Goal: Transaction & Acquisition: Purchase product/service

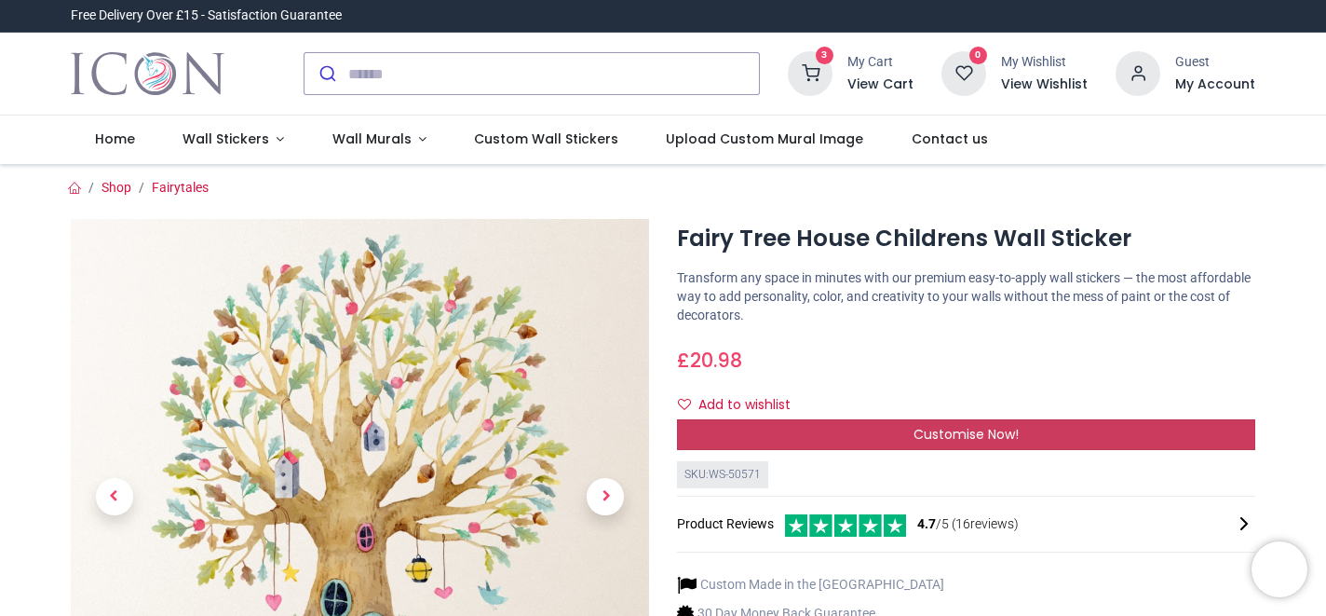
click at [904, 429] on div "Customise Now!" at bounding box center [966, 435] width 578 height 32
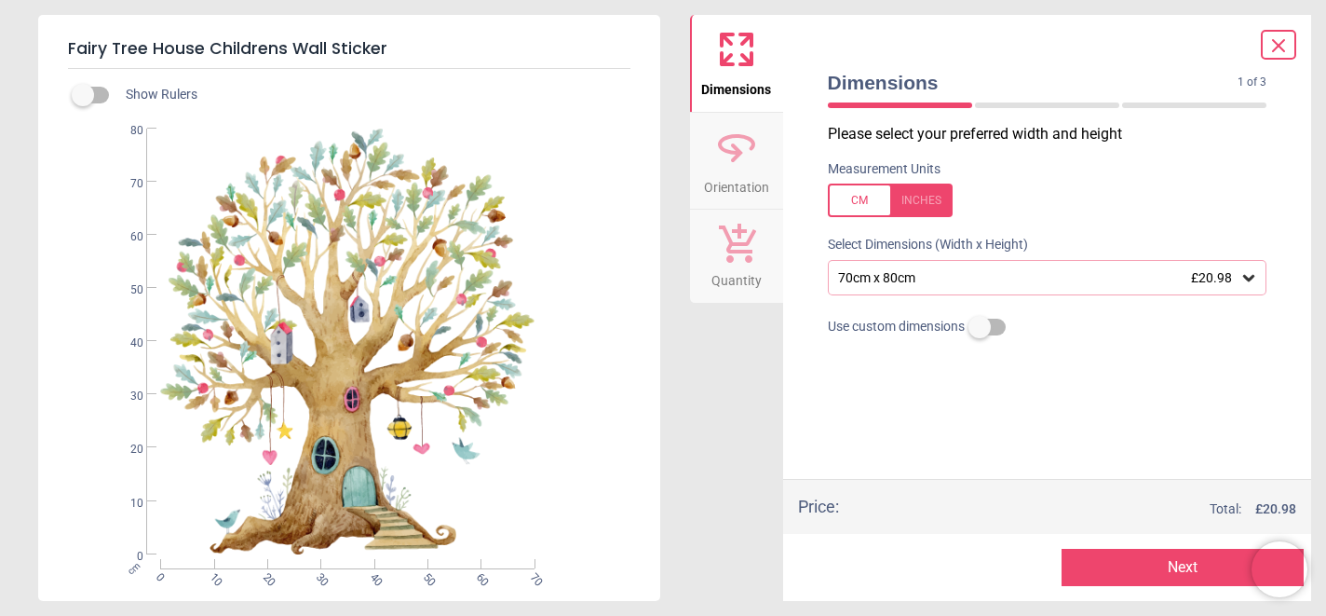
click at [1243, 281] on icon at bounding box center [1249, 277] width 19 height 19
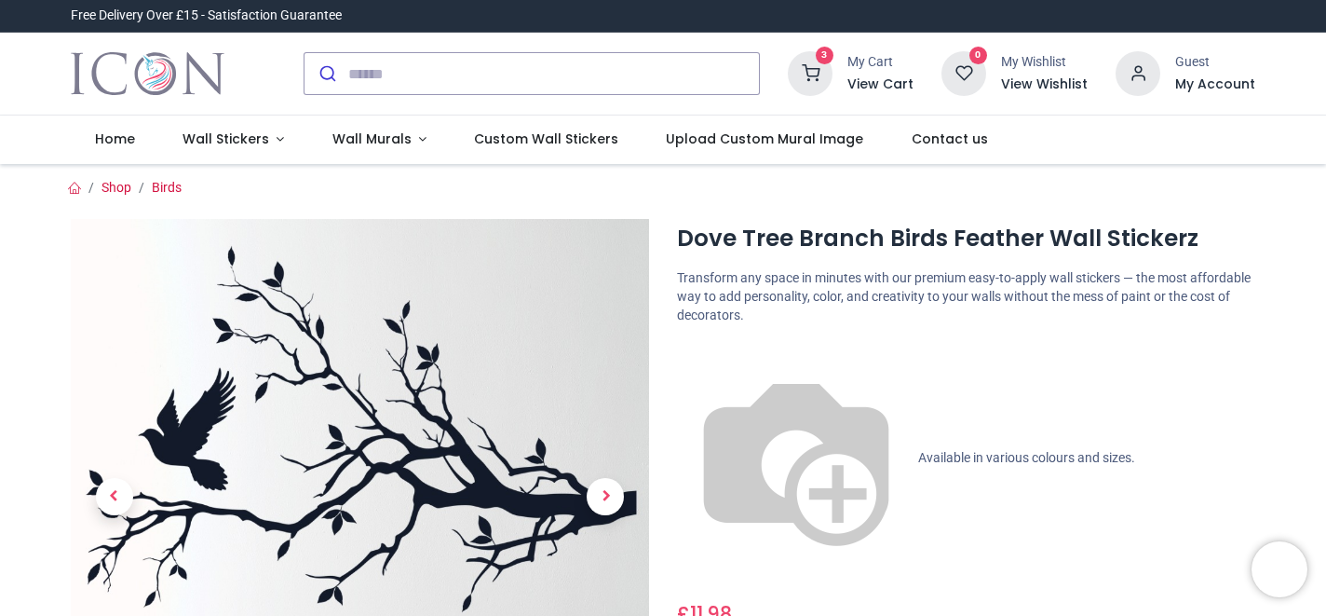
scroll to position [256, 0]
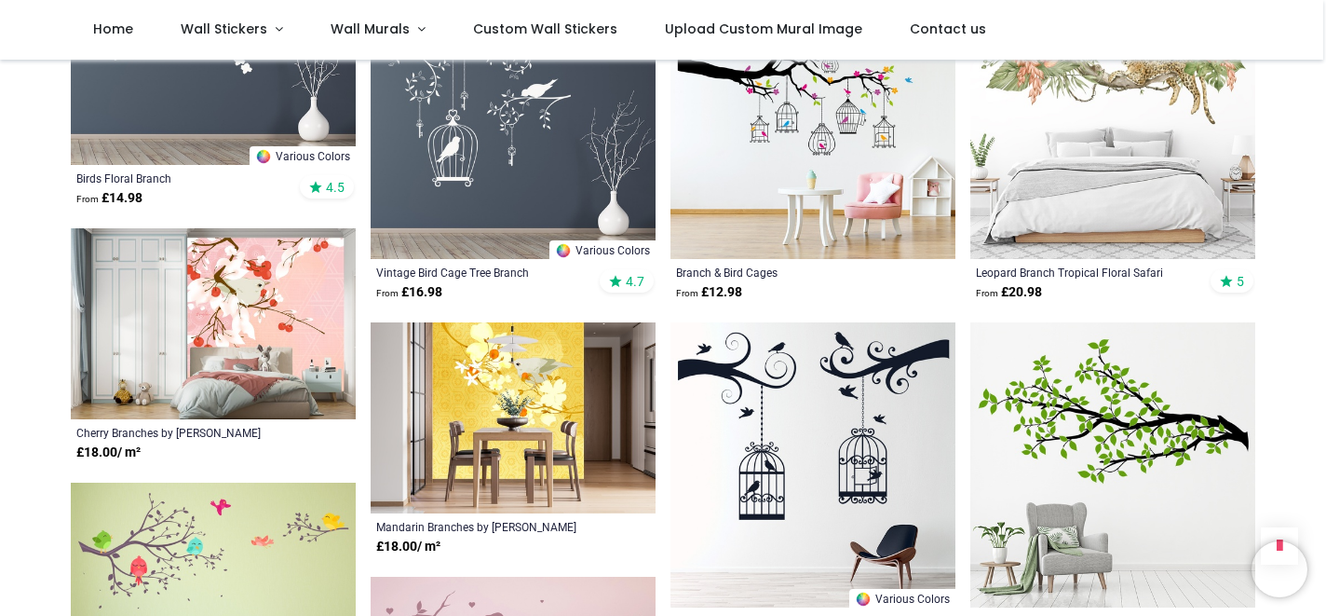
scroll to position [1368, 0]
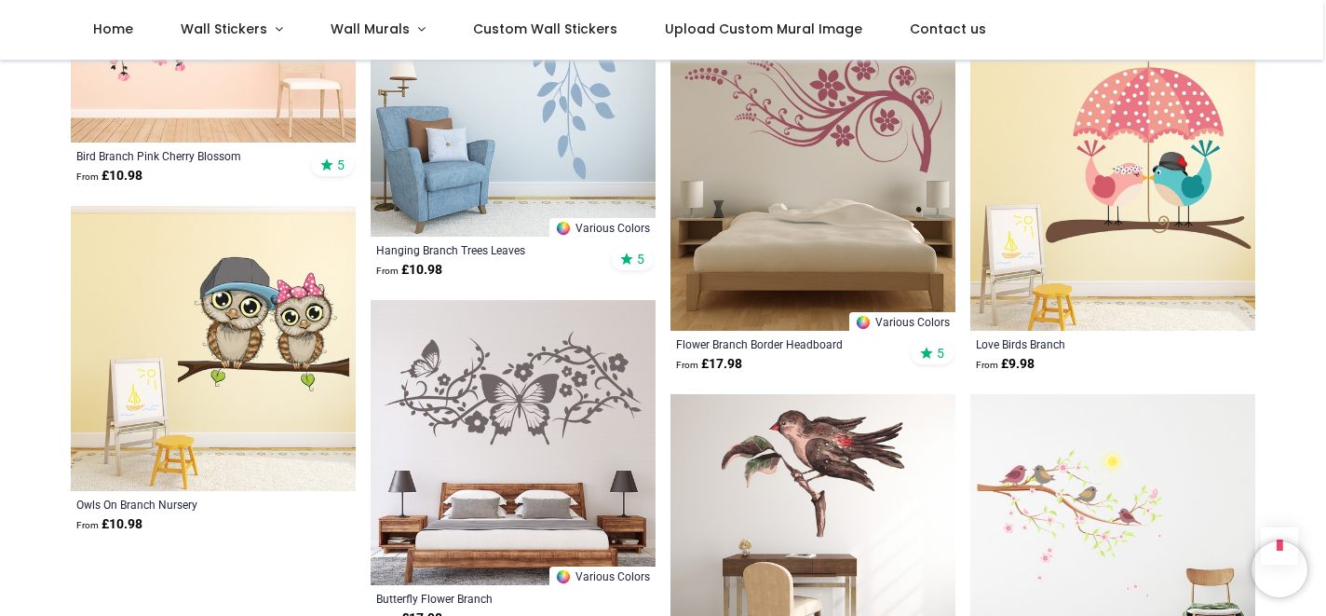
scroll to position [4422, 0]
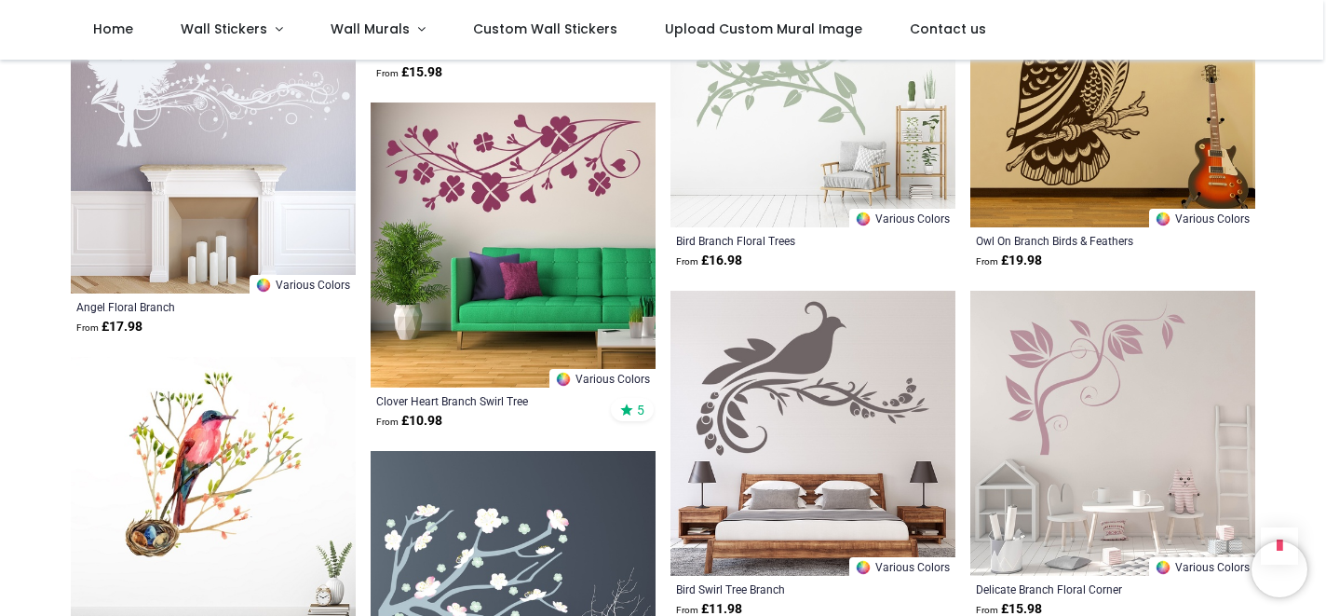
scroll to position [5570, 0]
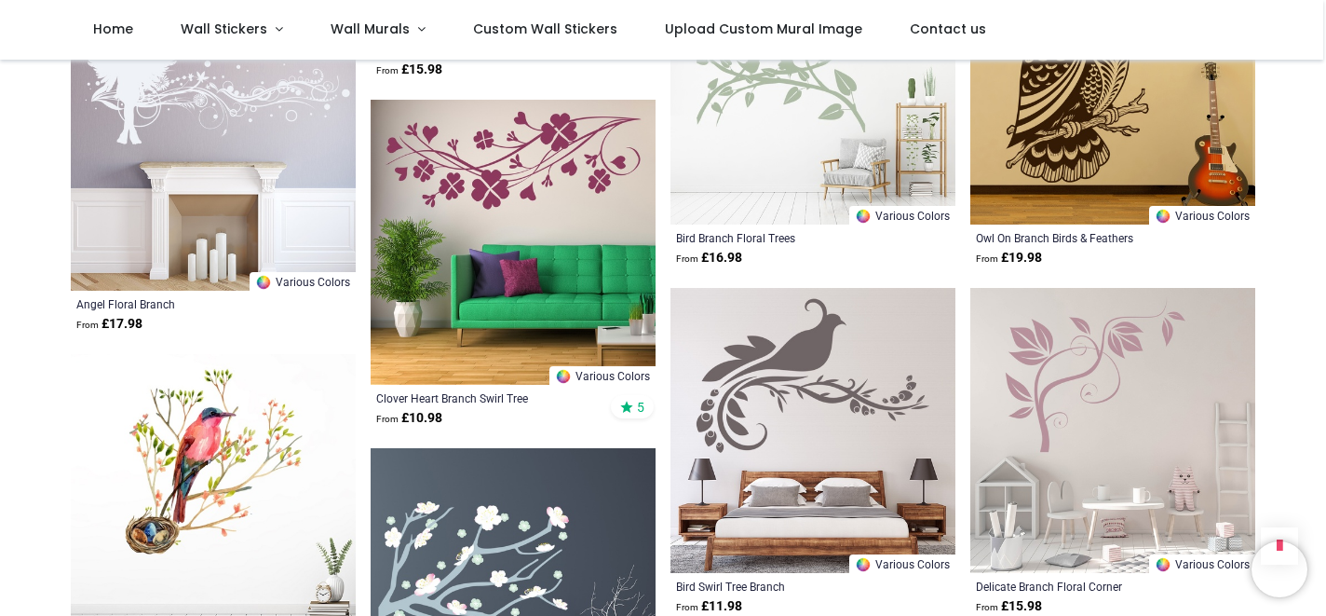
click at [536, 169] on img at bounding box center [513, 242] width 285 height 285
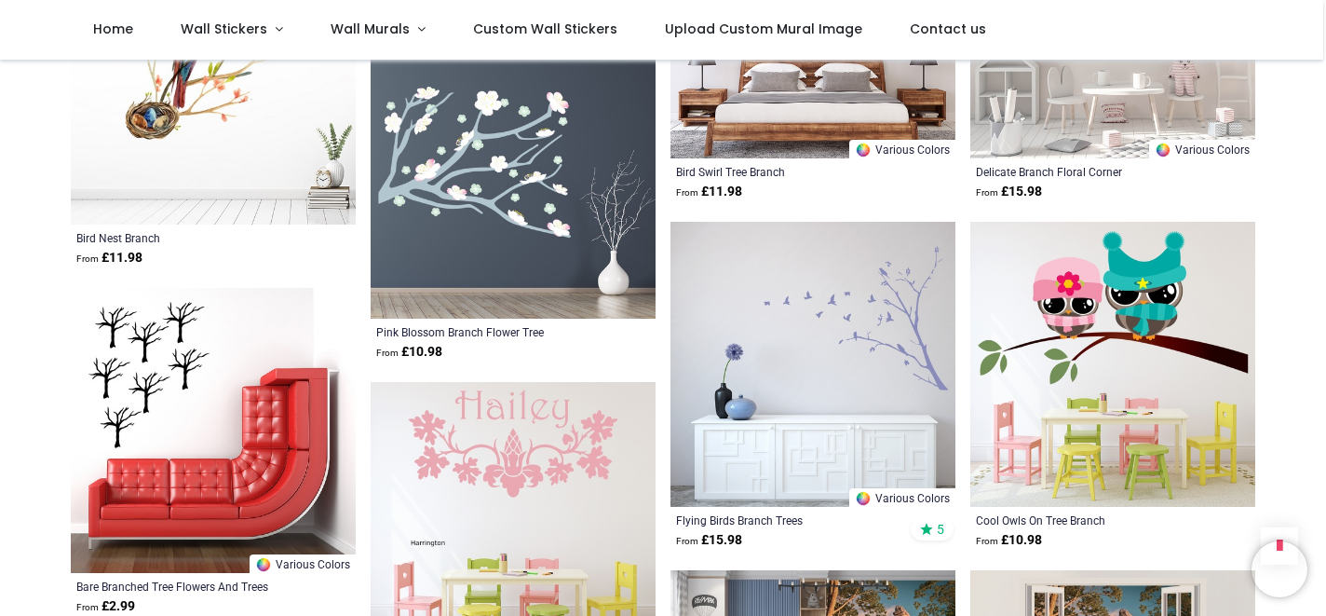
scroll to position [5986, 0]
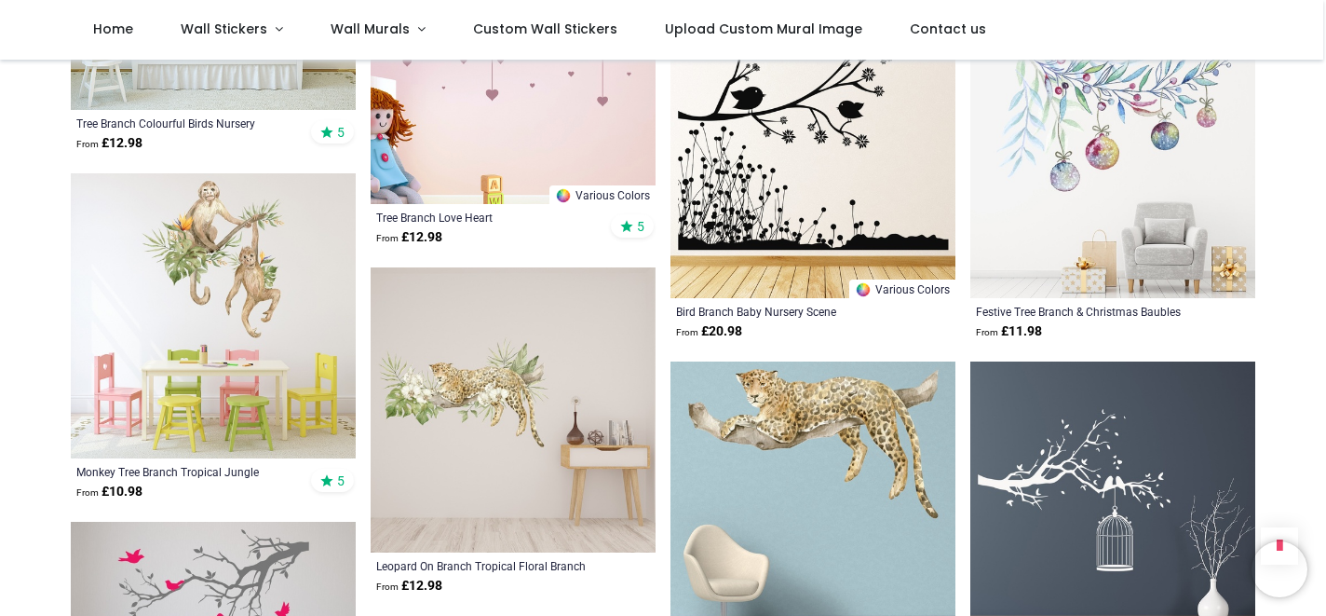
scroll to position [2483, 0]
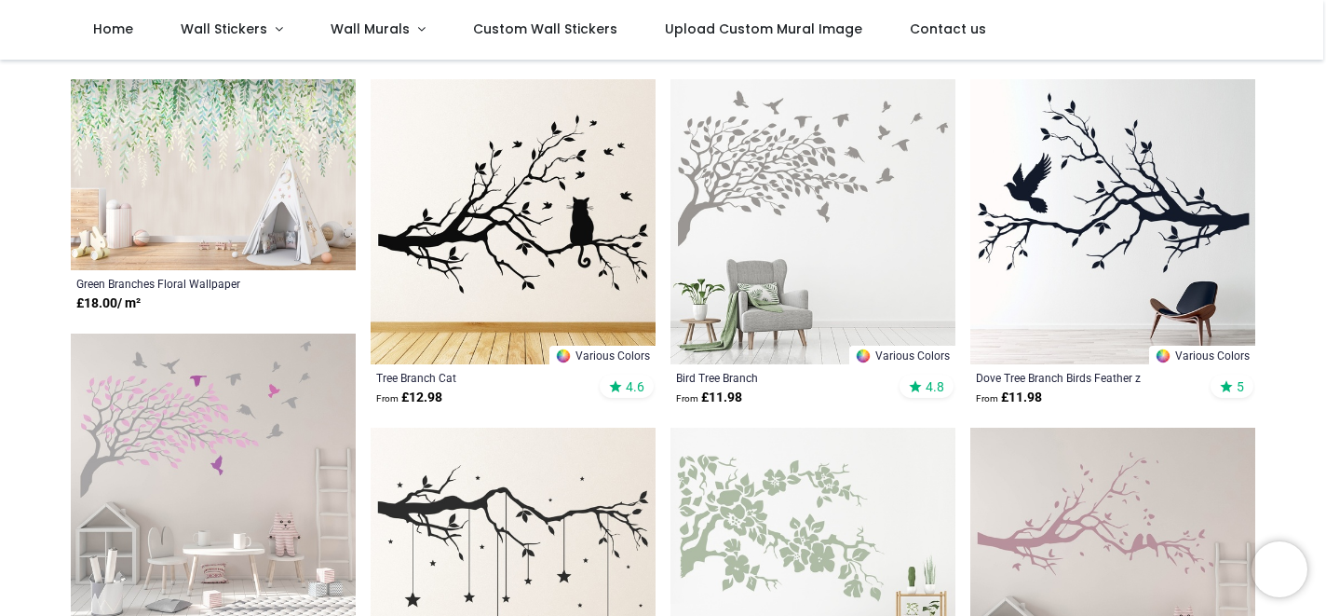
scroll to position [176, 0]
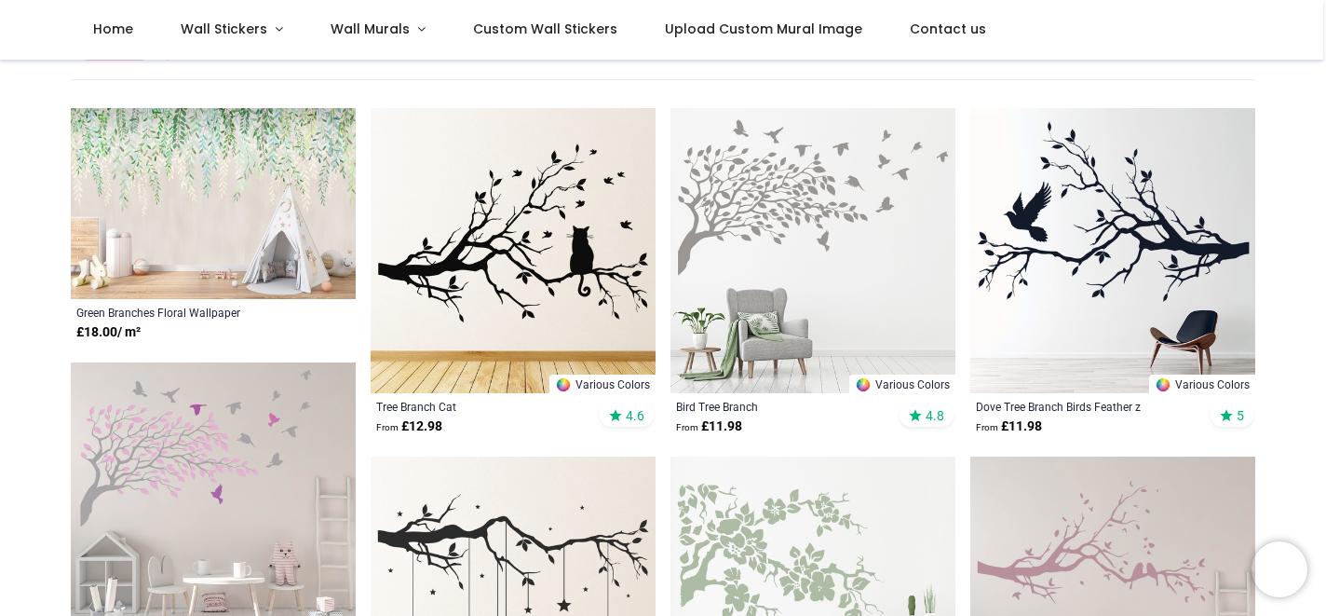
click at [169, 158] on img at bounding box center [213, 203] width 285 height 191
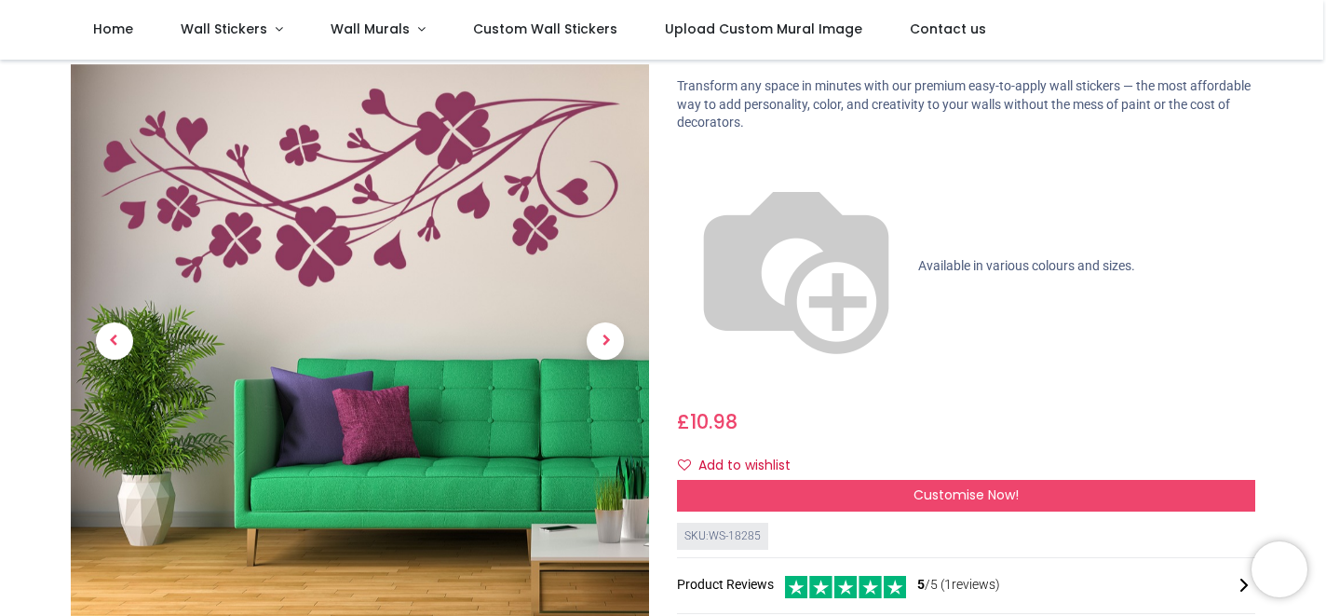
scroll to position [68, 0]
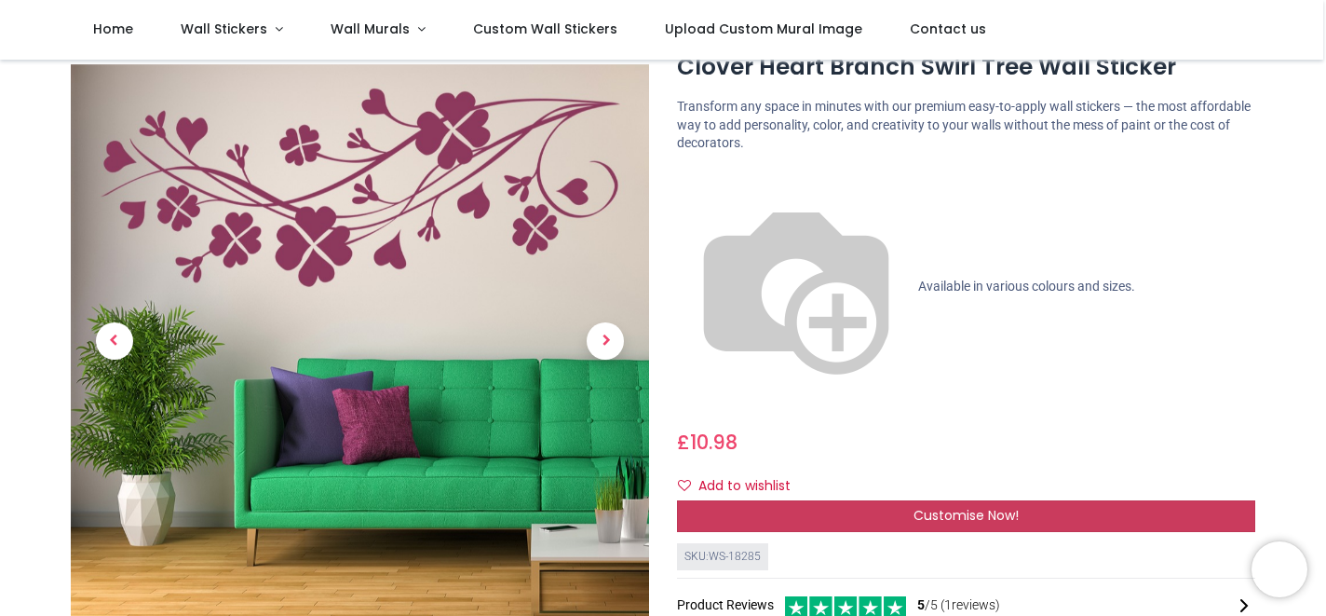
click at [961, 506] on span "Customise Now!" at bounding box center [966, 515] width 105 height 19
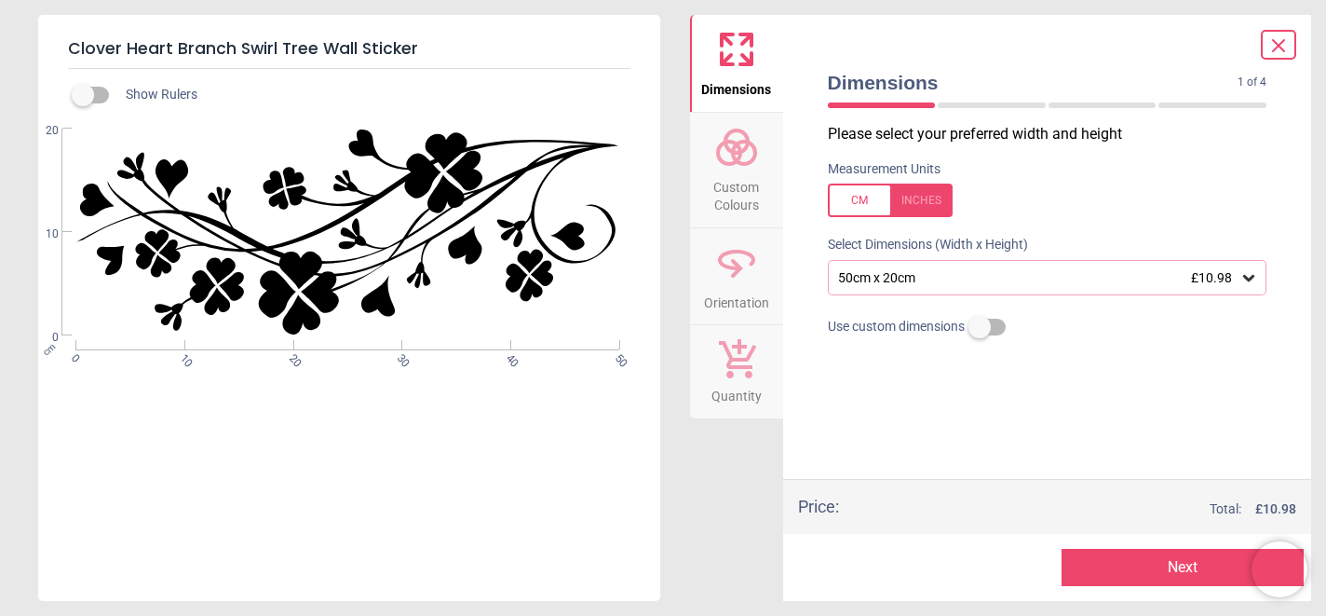
click at [1031, 280] on div "50cm x 20cm £10.98" at bounding box center [1038, 278] width 404 height 16
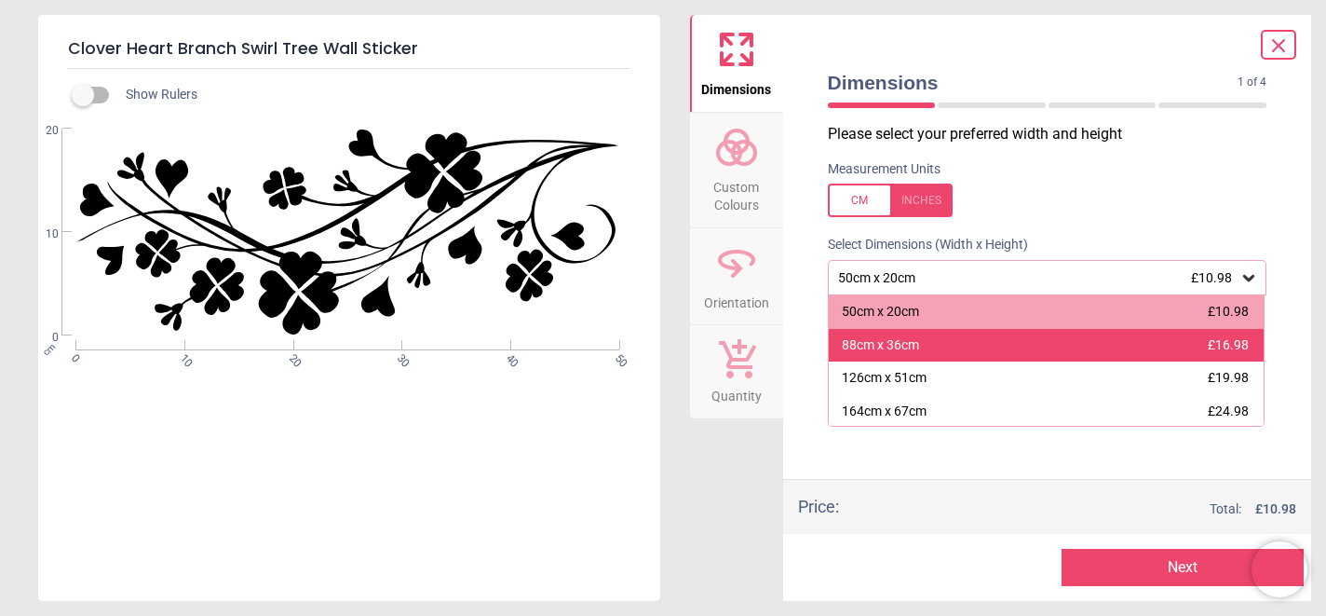
click at [1020, 337] on div "88cm x 36cm £16.98" at bounding box center [1047, 346] width 436 height 34
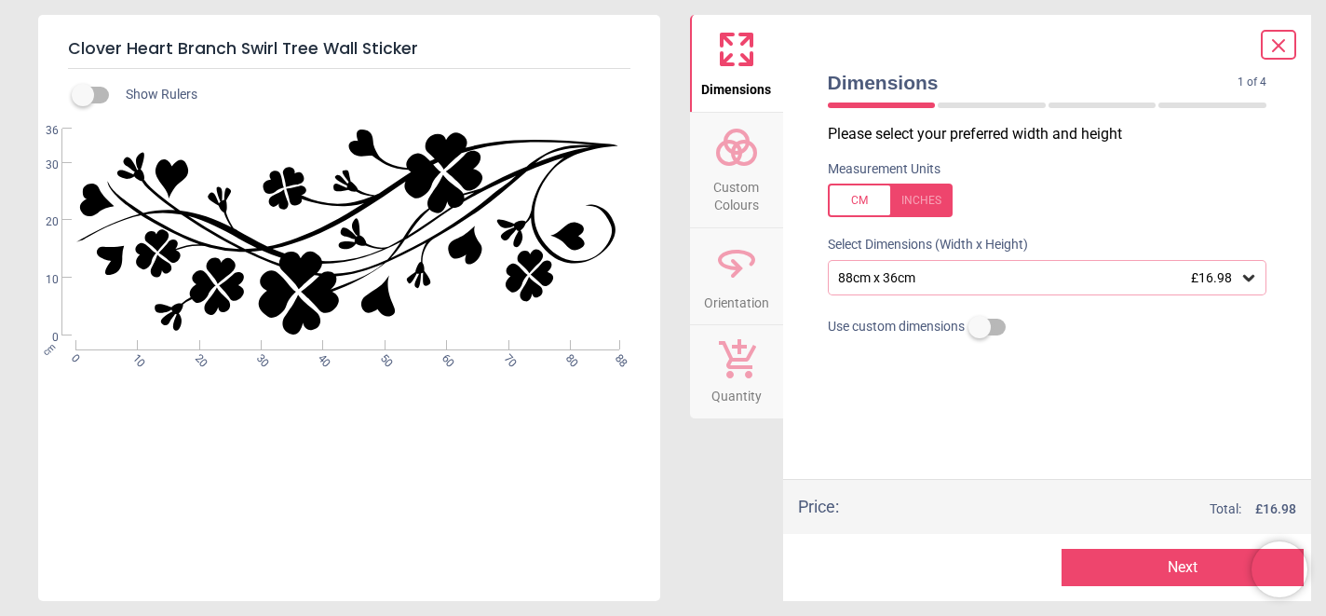
click at [1157, 571] on button "Next" at bounding box center [1183, 567] width 242 height 37
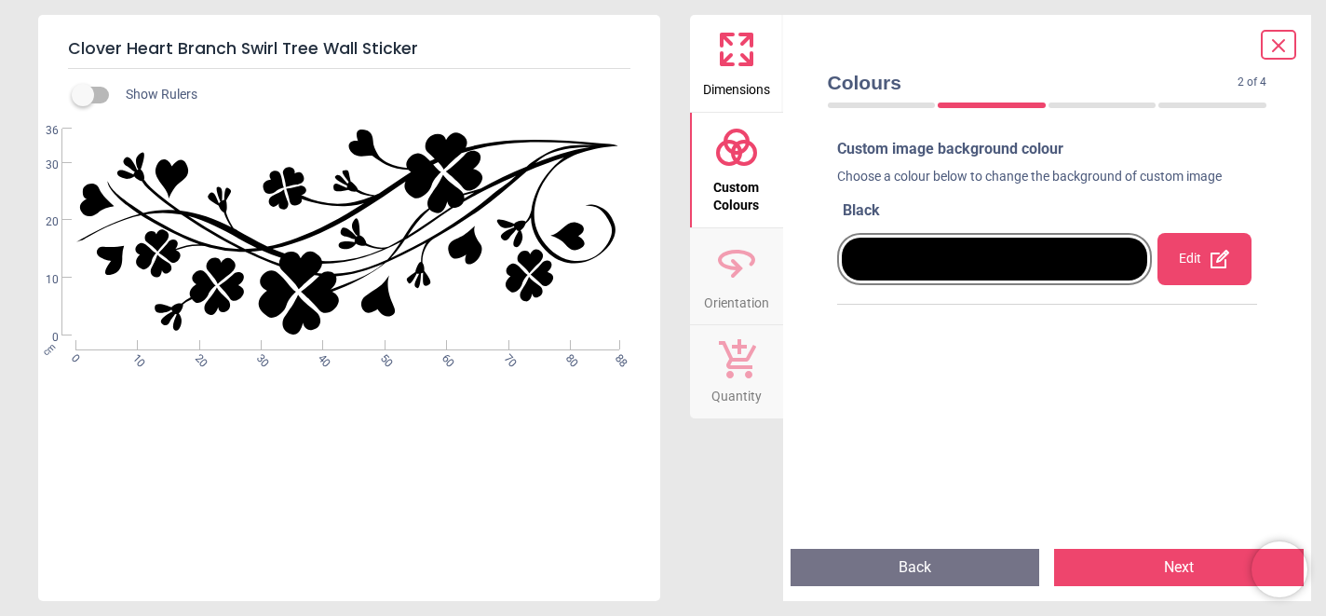
click at [1073, 253] on div at bounding box center [995, 258] width 306 height 43
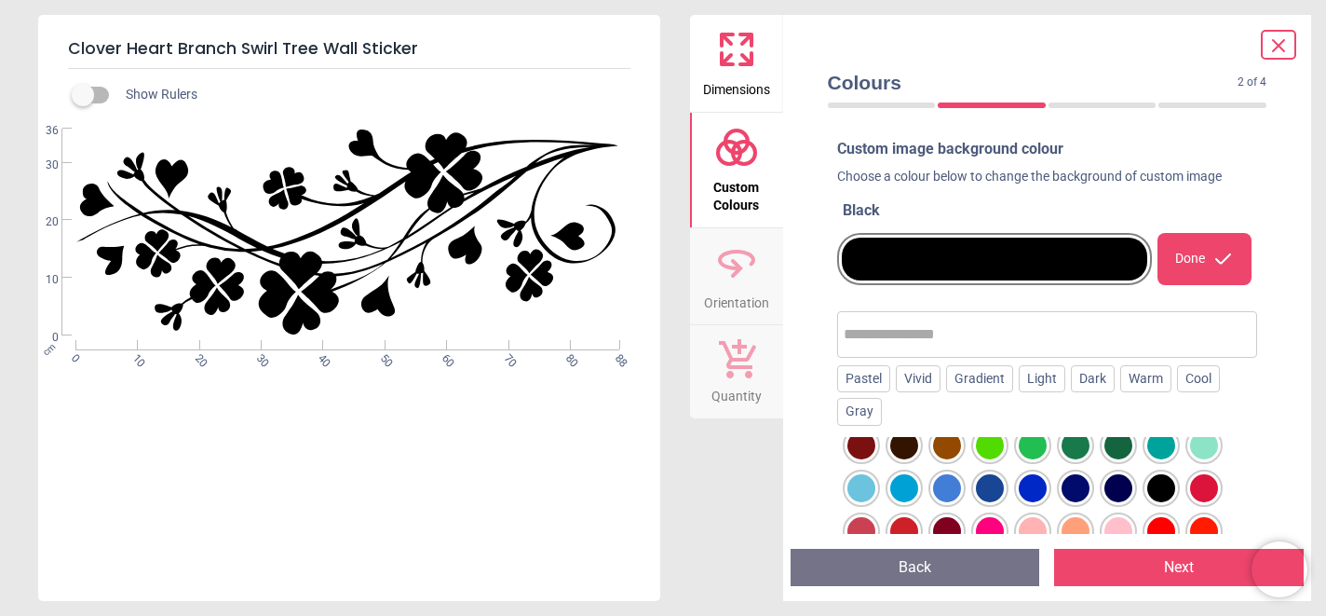
scroll to position [109, 0]
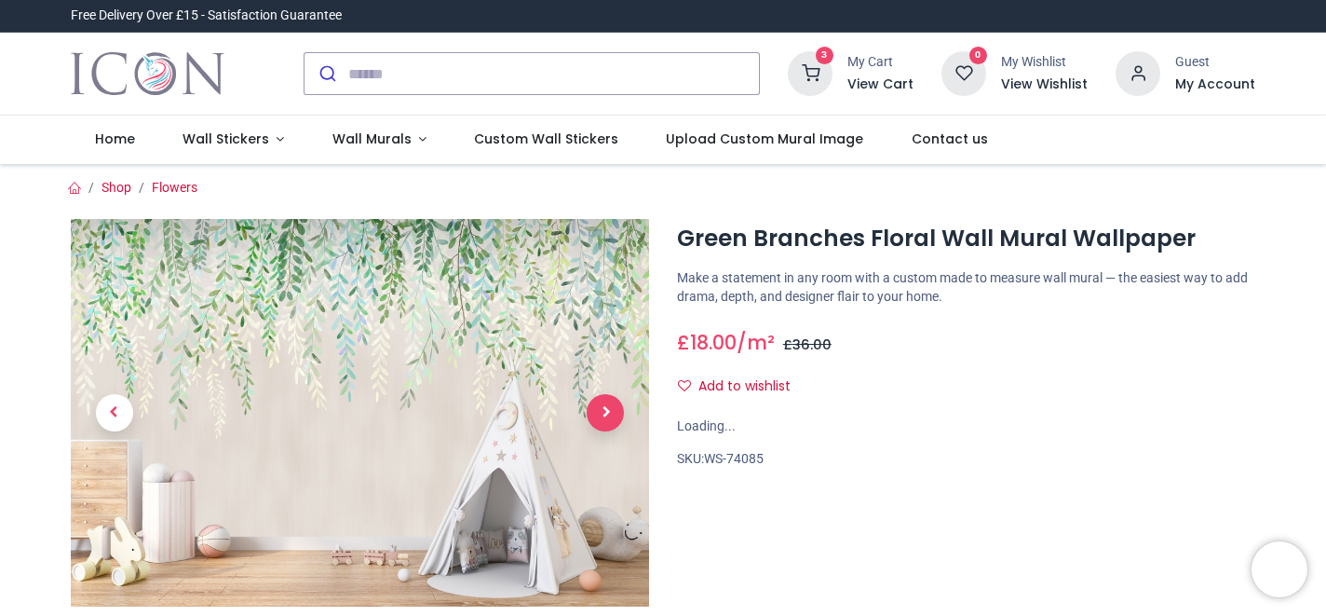
click at [606, 410] on span "Next" at bounding box center [605, 412] width 37 height 37
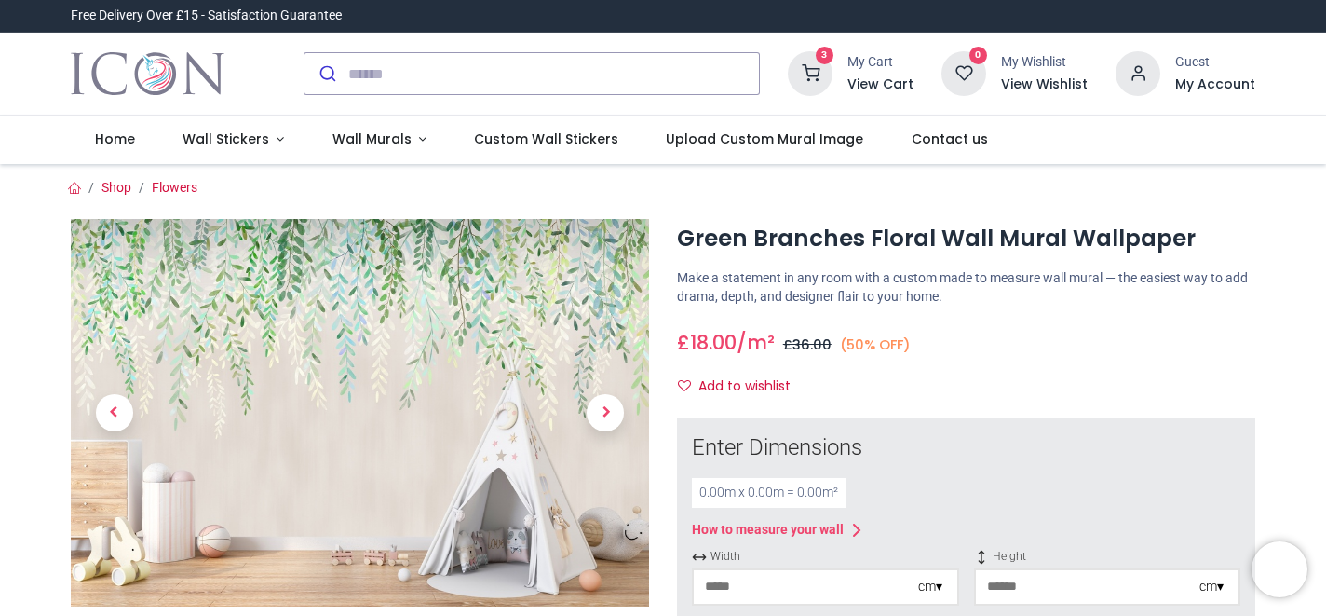
click at [606, 410] on span "Next" at bounding box center [605, 412] width 37 height 37
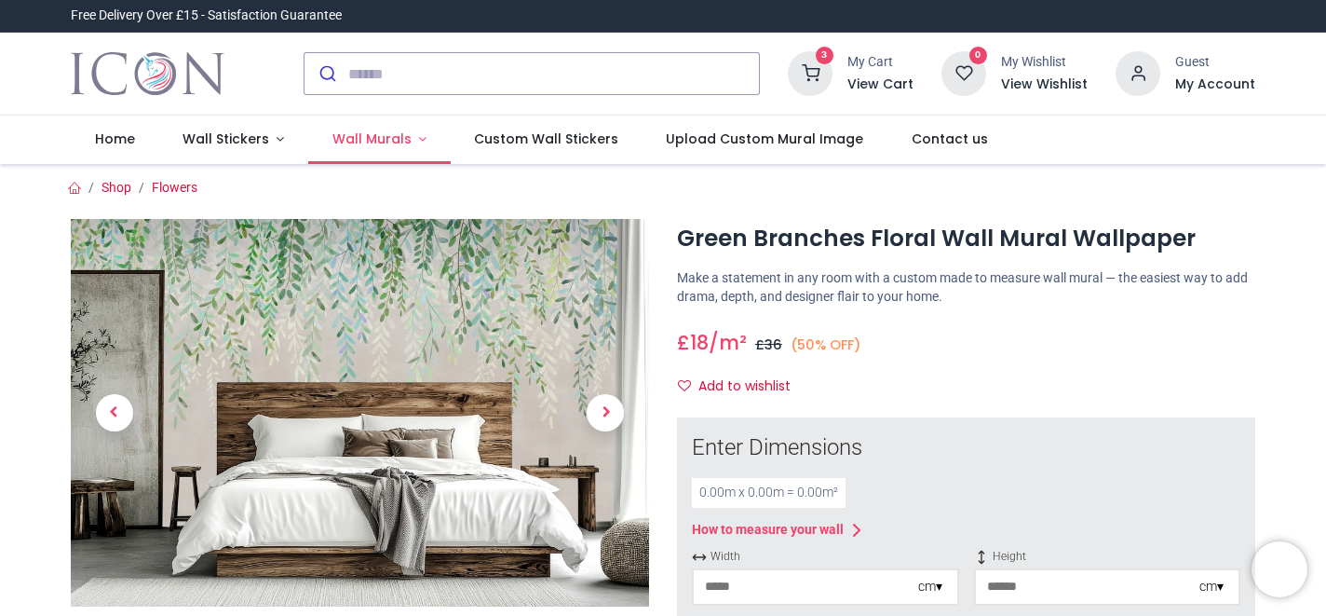
click at [394, 137] on span "Wall Murals" at bounding box center [371, 138] width 79 height 19
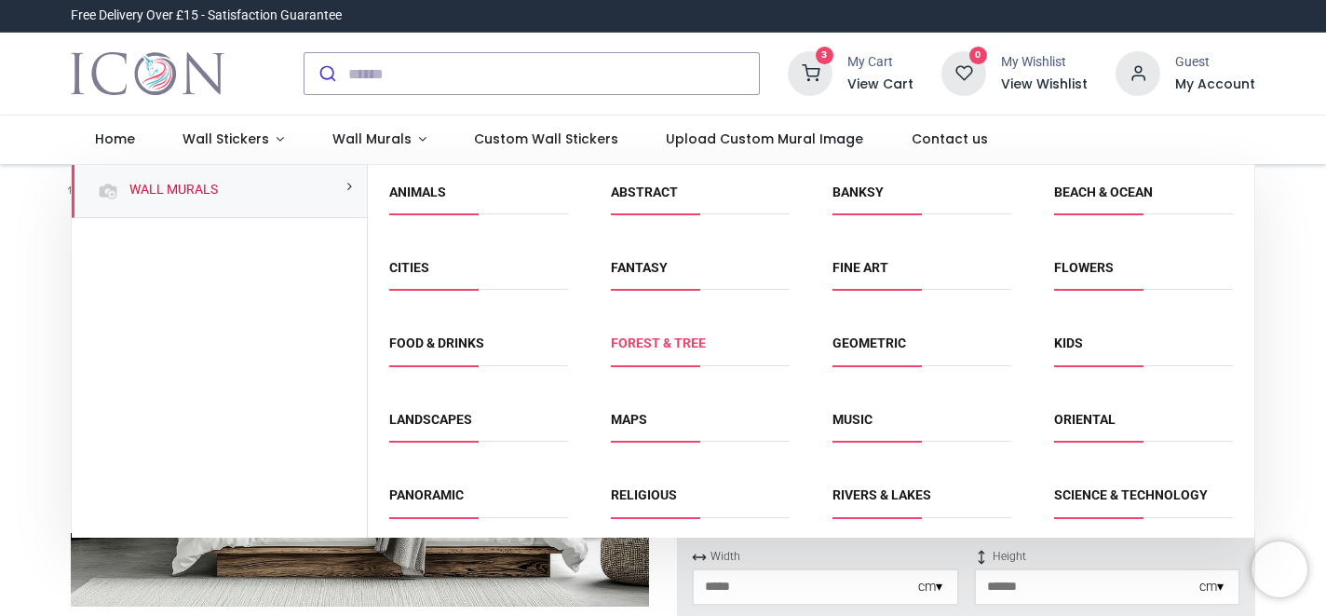
click at [667, 341] on link "Forest & Tree" at bounding box center [658, 342] width 95 height 15
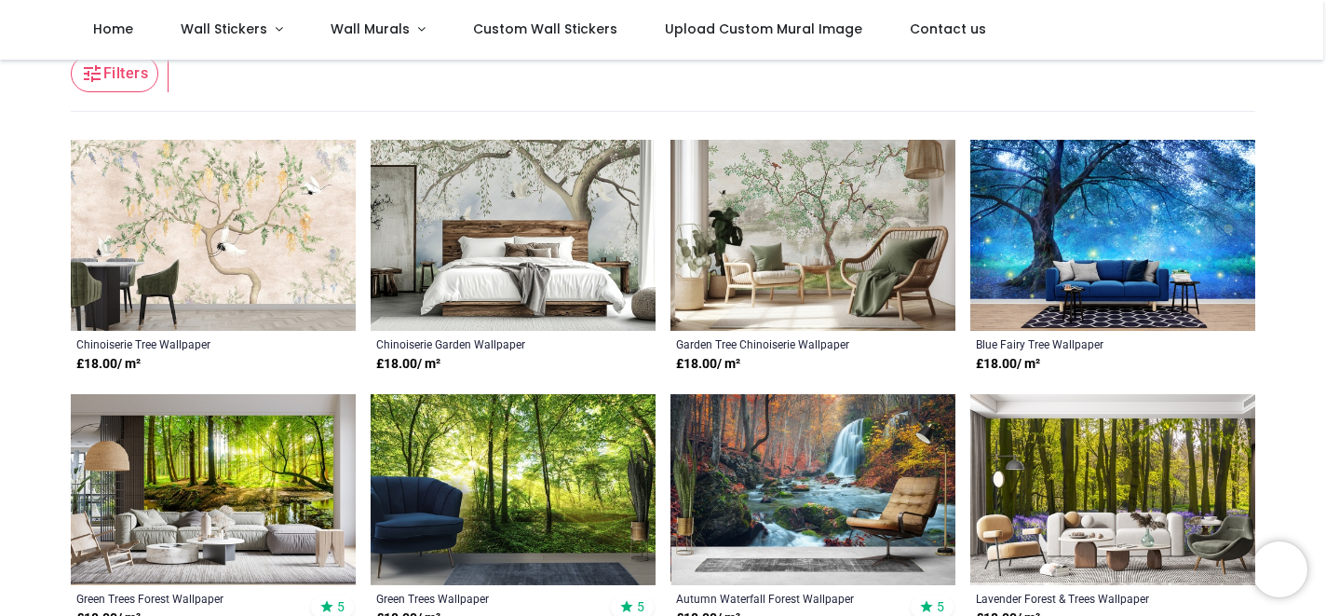
scroll to position [357, 0]
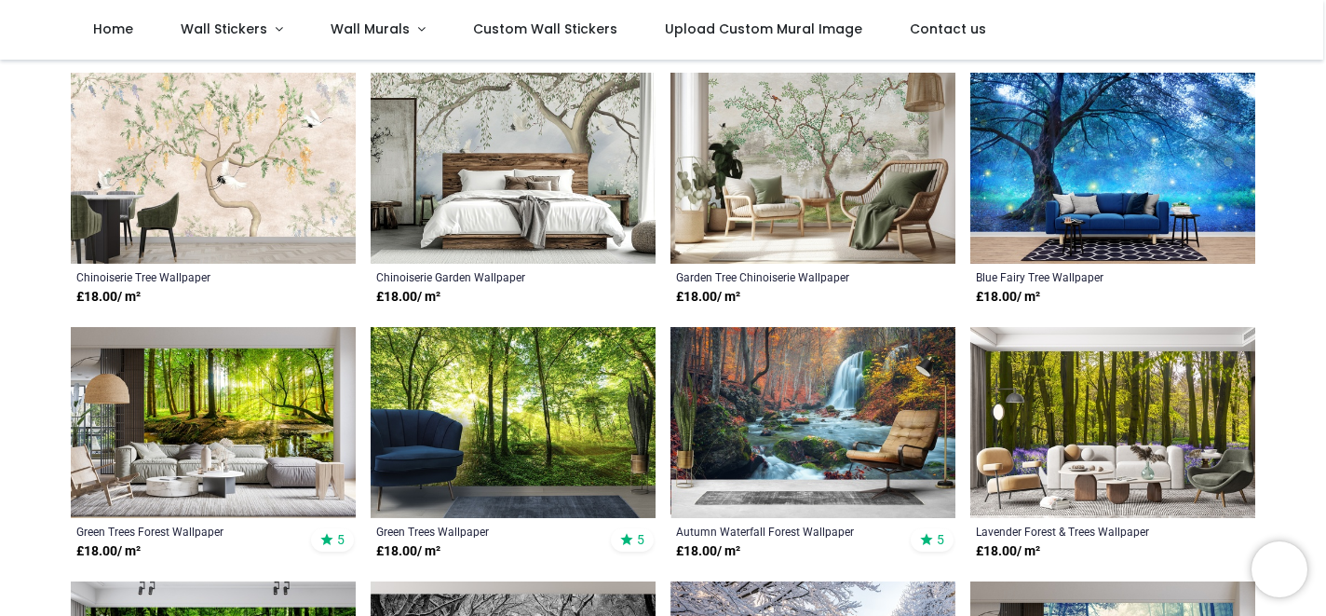
click at [569, 130] on img at bounding box center [513, 168] width 285 height 191
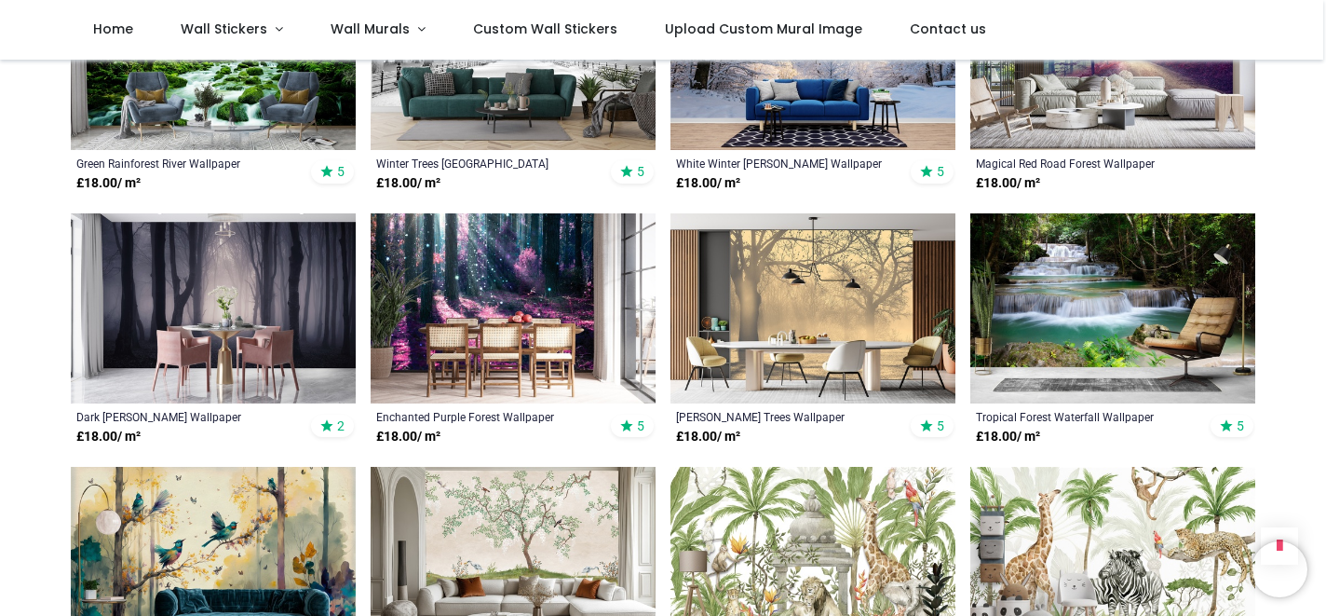
scroll to position [996, 0]
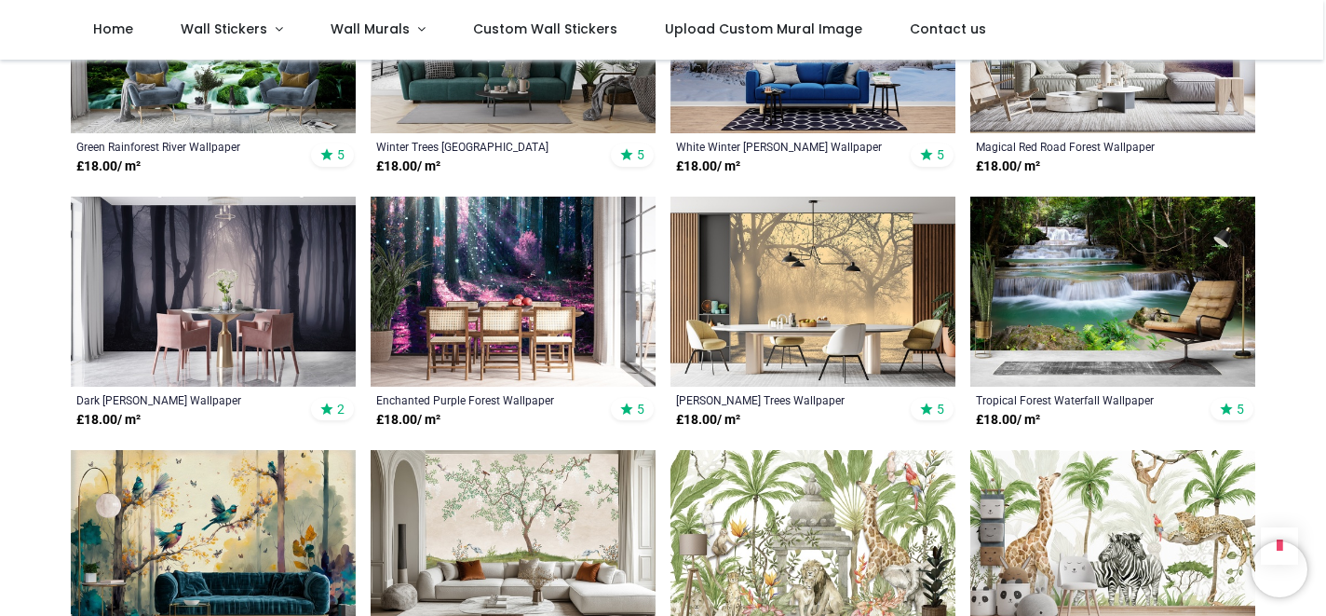
click at [830, 301] on img at bounding box center [813, 292] width 285 height 191
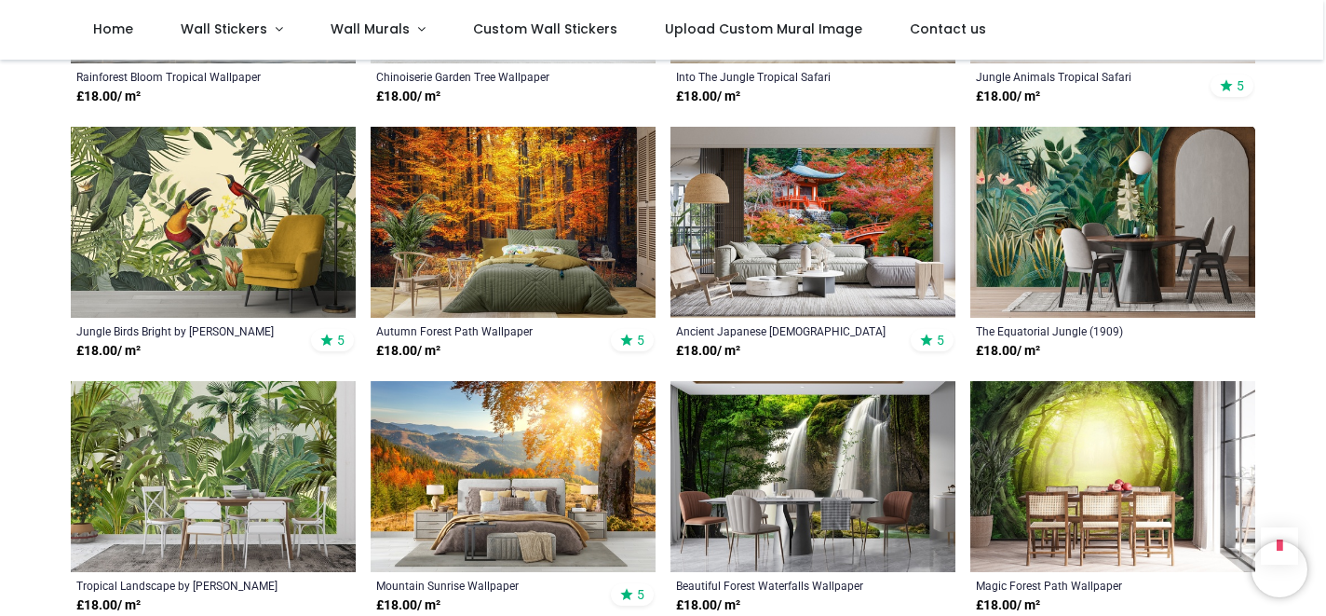
scroll to position [1709, 0]
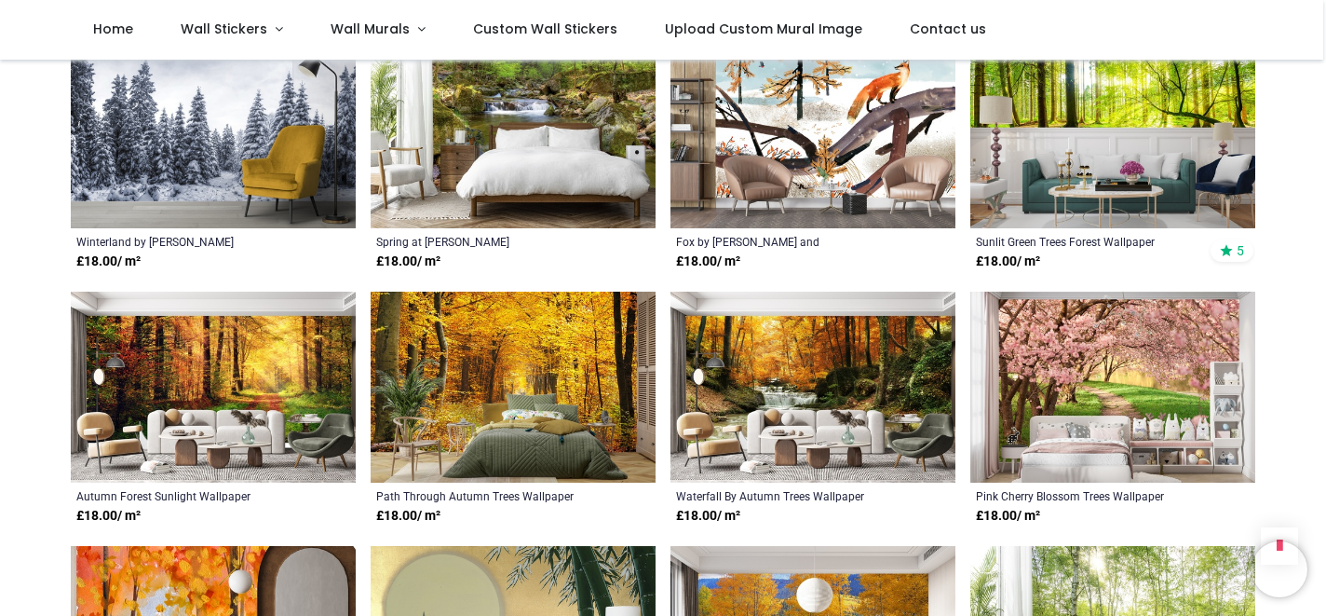
scroll to position [2429, 0]
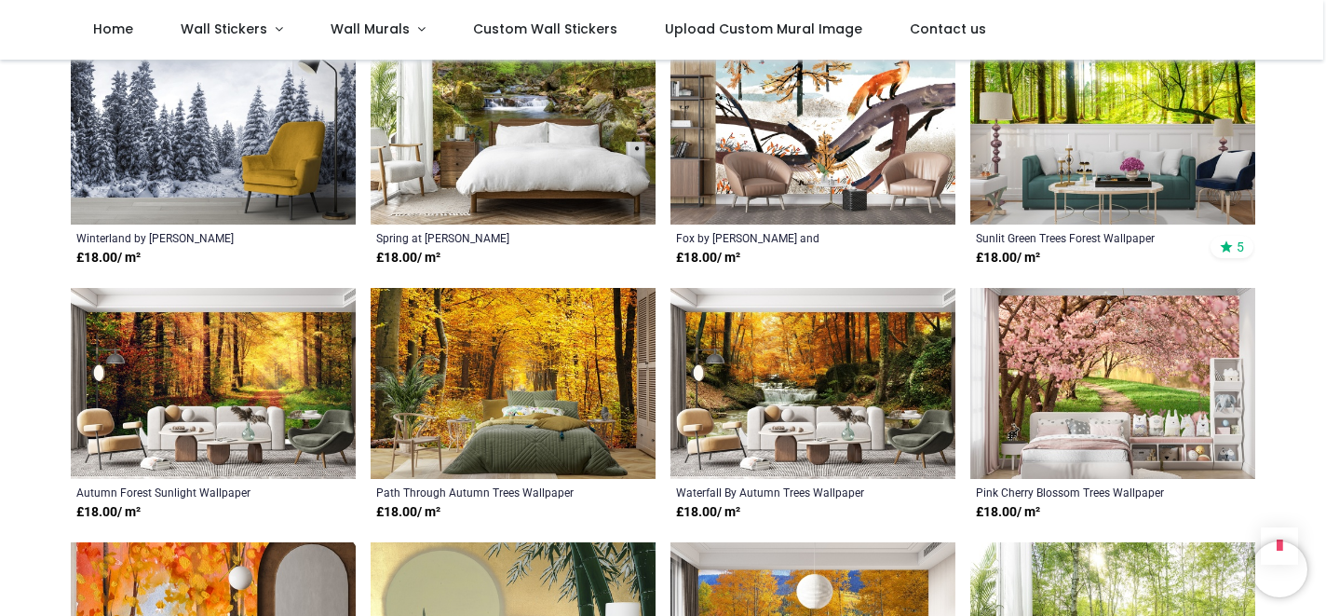
click at [1099, 372] on img at bounding box center [1112, 383] width 285 height 191
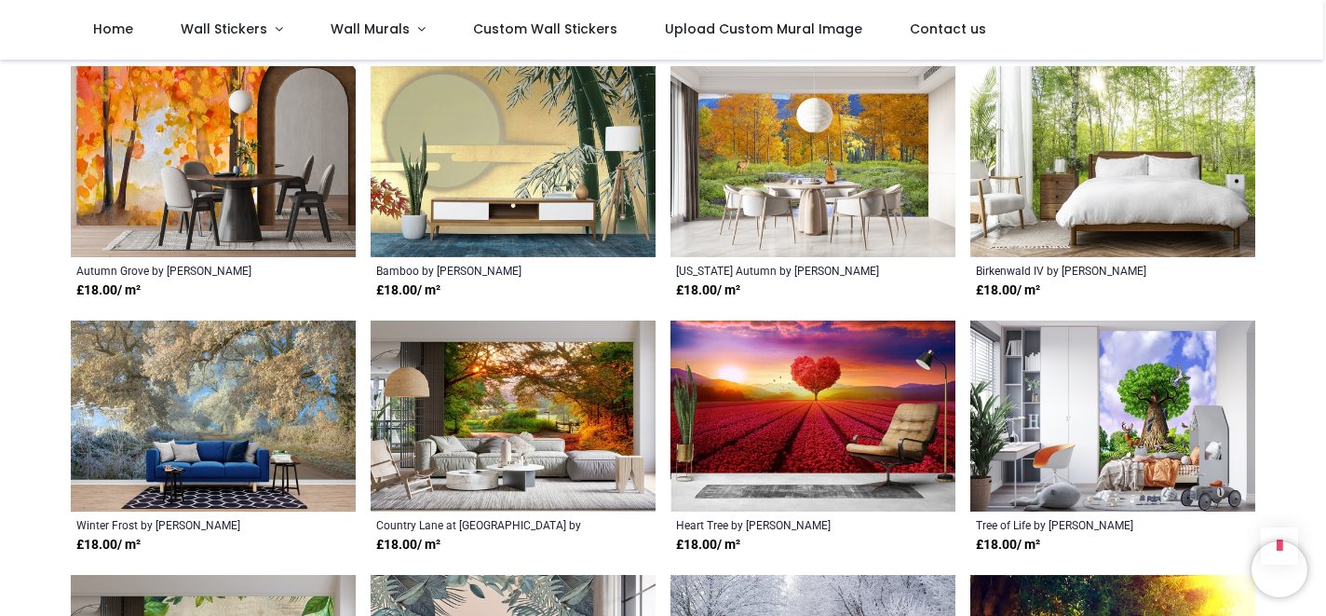
scroll to position [2907, 0]
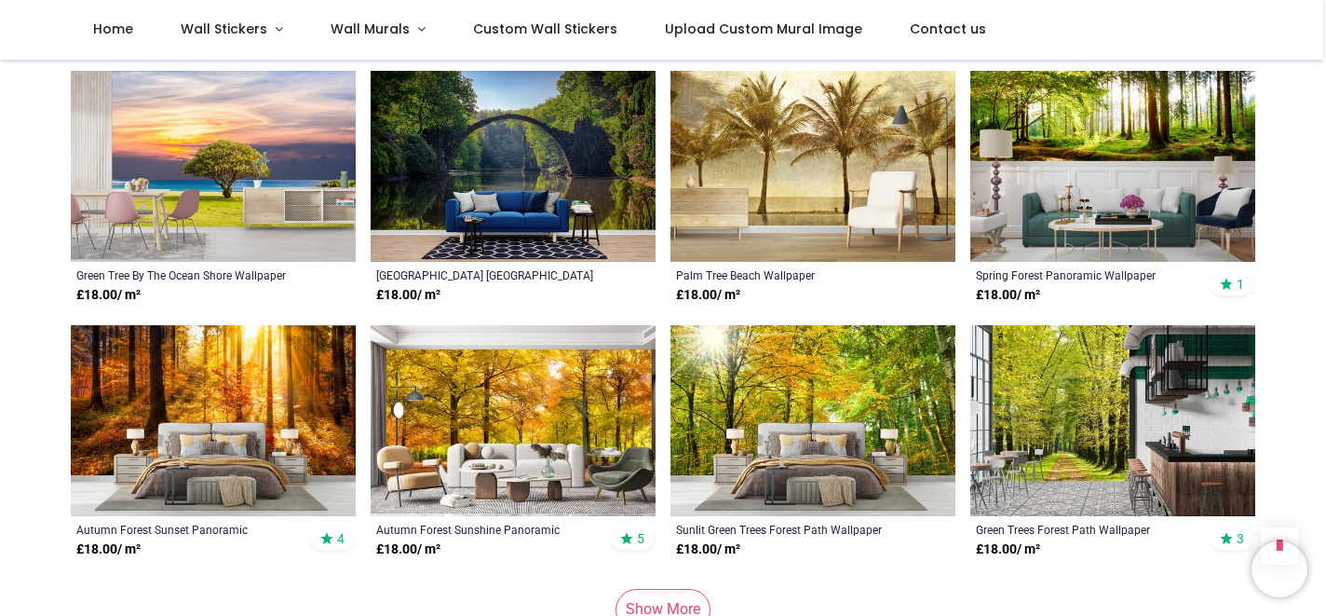
scroll to position [5191, 0]
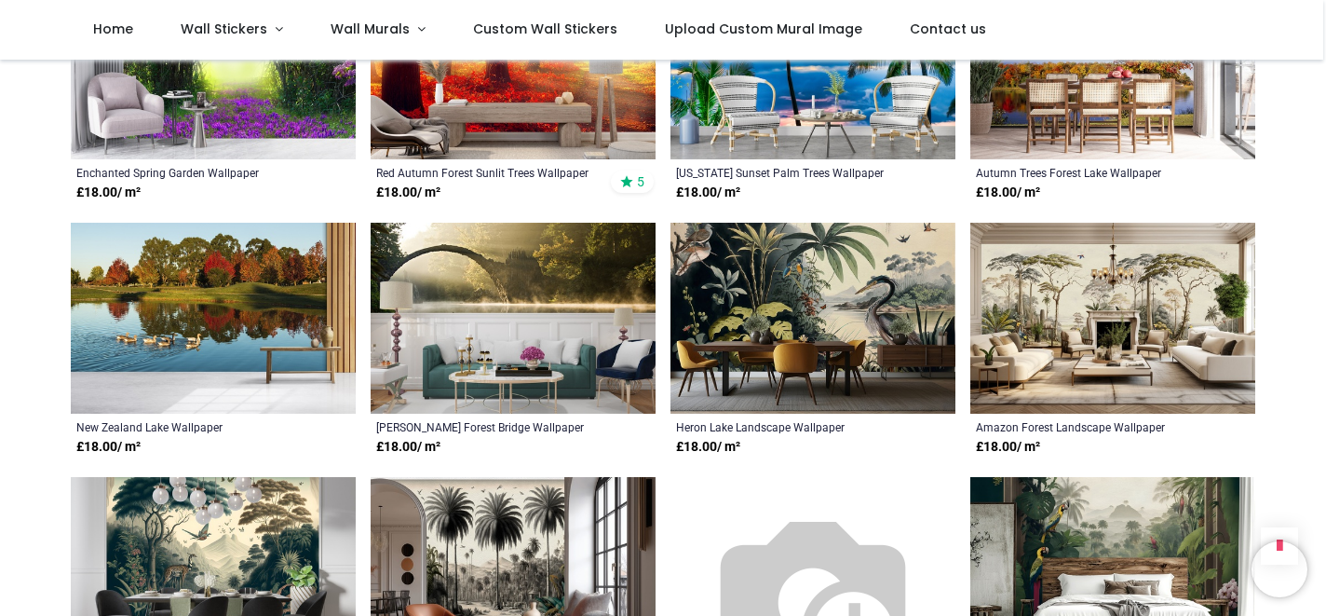
scroll to position [6561, 0]
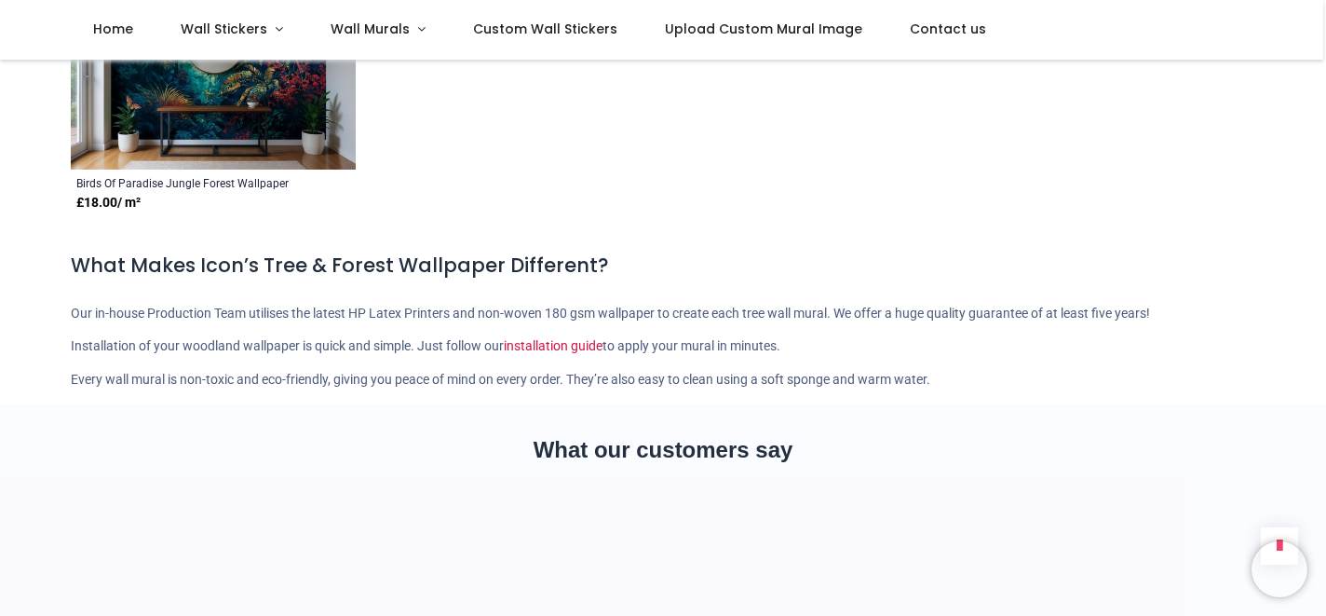
scroll to position [8079, 0]
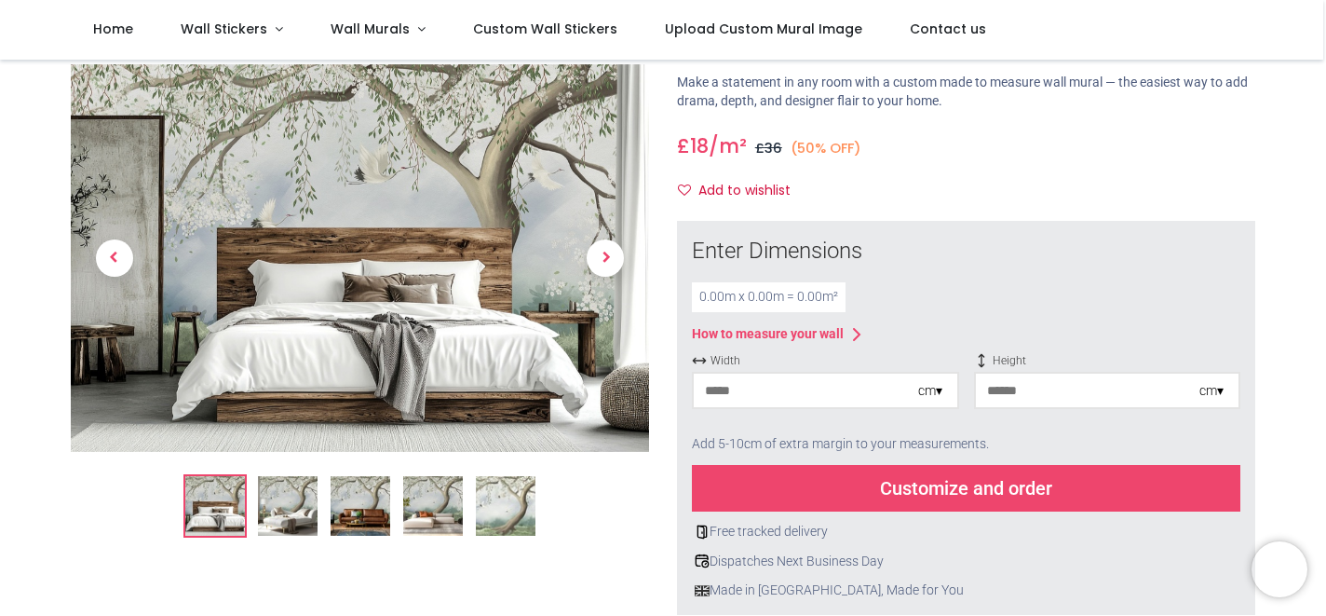
scroll to position [97, 0]
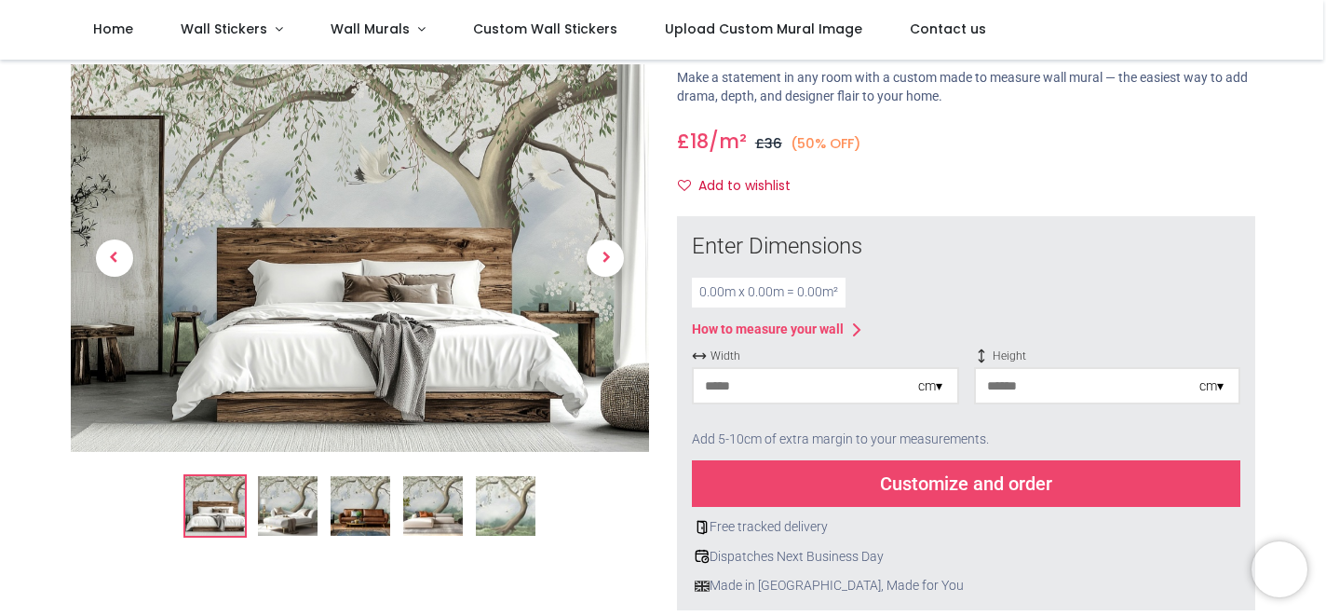
click at [902, 388] on input "number" at bounding box center [806, 386] width 224 height 34
click at [1074, 379] on input "number" at bounding box center [1088, 386] width 224 height 34
